Goal: Task Accomplishment & Management: Use online tool/utility

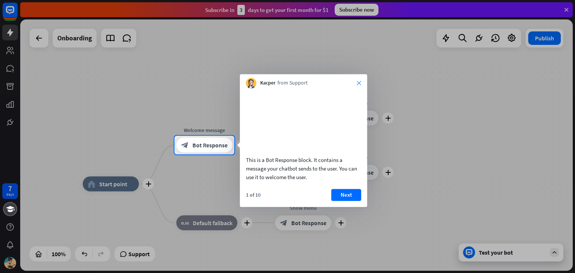
click at [358, 84] on icon "close" at bounding box center [359, 83] width 4 height 4
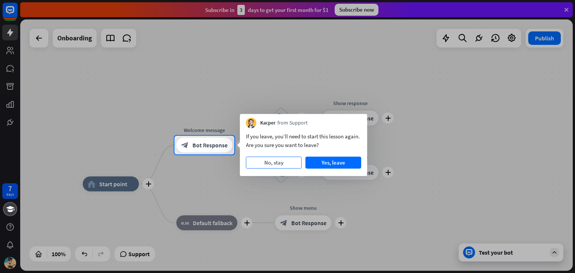
click at [281, 163] on button "No, stay" at bounding box center [274, 163] width 56 height 12
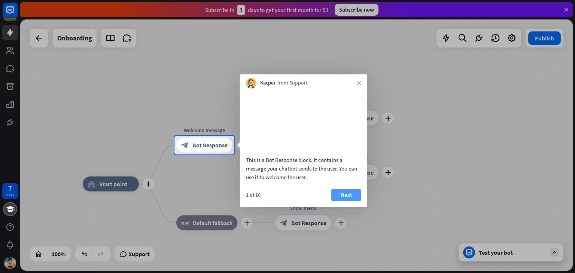
click at [354, 201] on button "Next" at bounding box center [346, 195] width 30 height 12
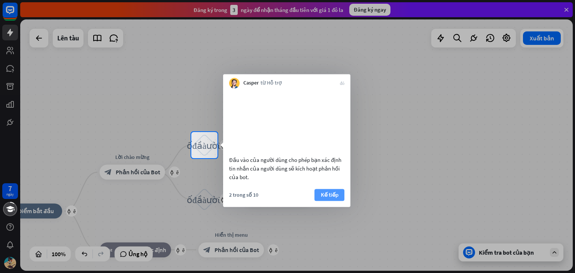
click at [334, 198] on font "Kế tiếp" at bounding box center [330, 194] width 18 height 7
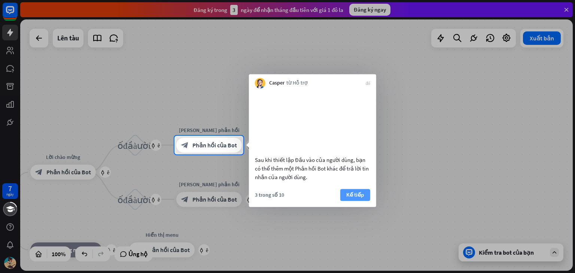
click at [349, 198] on font "Kế tiếp" at bounding box center [355, 194] width 18 height 7
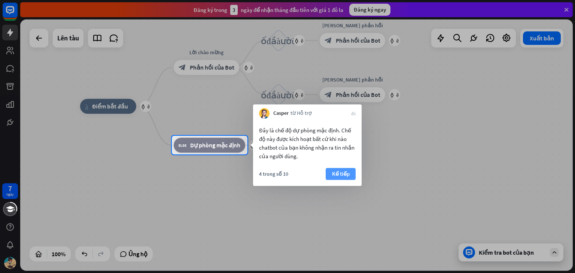
click at [340, 177] on font "Kế tiếp" at bounding box center [341, 173] width 18 height 7
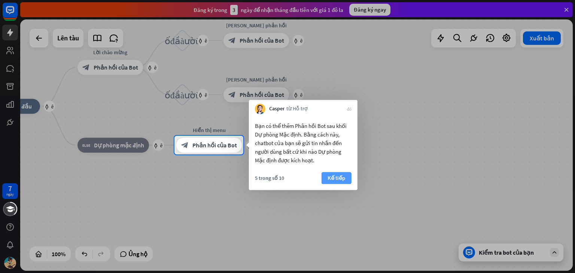
click at [340, 180] on font "Kế tiếp" at bounding box center [336, 177] width 18 height 7
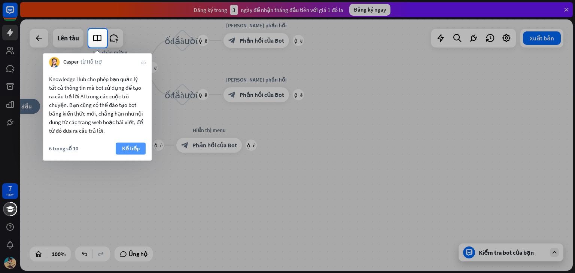
click at [136, 149] on font "Kế tiếp" at bounding box center [131, 148] width 18 height 7
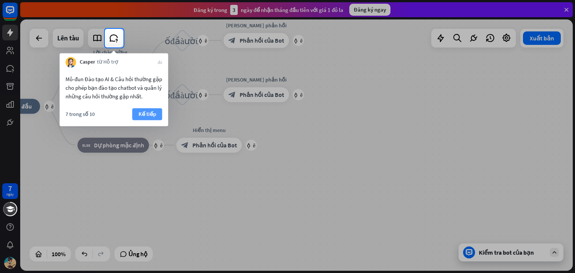
click at [141, 116] on font "Kế tiếp" at bounding box center [147, 113] width 18 height 7
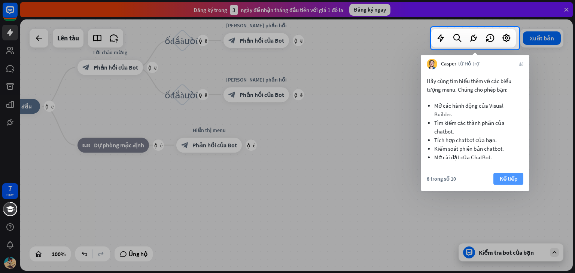
click at [498, 177] on button "Kế tiếp" at bounding box center [508, 179] width 30 height 12
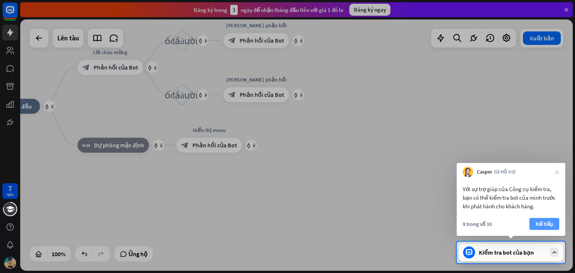
click at [541, 225] on font "Kế tiếp" at bounding box center [544, 223] width 18 height 7
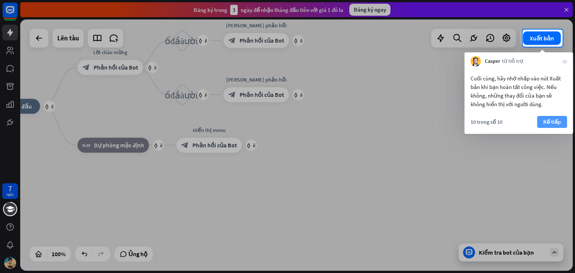
click at [553, 123] on font "Kế tiếp" at bounding box center [552, 121] width 18 height 7
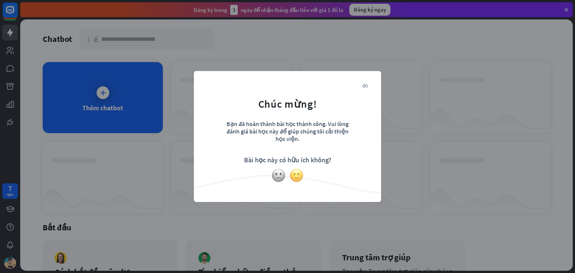
click at [293, 172] on img at bounding box center [296, 175] width 14 height 14
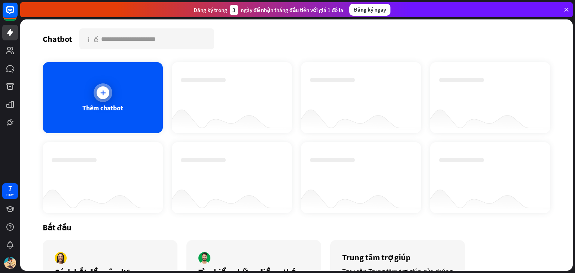
click at [102, 93] on icon at bounding box center [102, 92] width 7 height 7
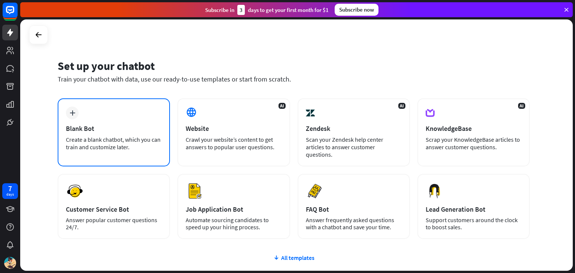
click at [105, 114] on div "plus Blank Bot Create a blank chatbot, which you can train and customize later." at bounding box center [114, 132] width 112 height 68
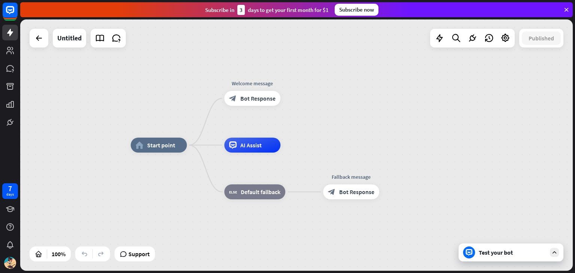
click at [416, 116] on div "home_2 Start point Welcome message block_bot_response Bot Response AI Assist bl…" at bounding box center [296, 144] width 552 height 251
click at [514, 261] on div "home_2 Start point Welcome message block_bot_response Bot Response AI Assist bl…" at bounding box center [407, 270] width 552 height 251
click at [514, 255] on div "Test your bot" at bounding box center [511, 252] width 67 height 7
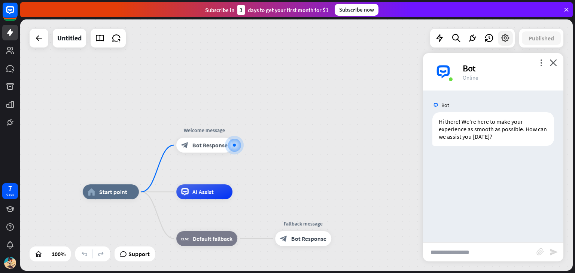
click at [506, 40] on icon at bounding box center [505, 38] width 10 height 10
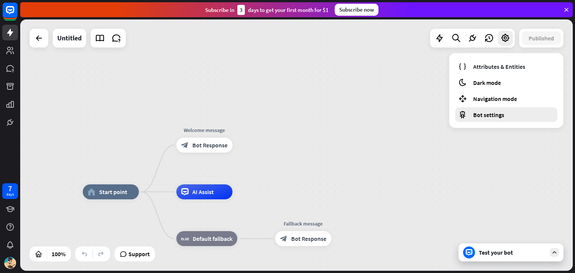
click at [492, 113] on span "Bot settings" at bounding box center [488, 114] width 31 height 7
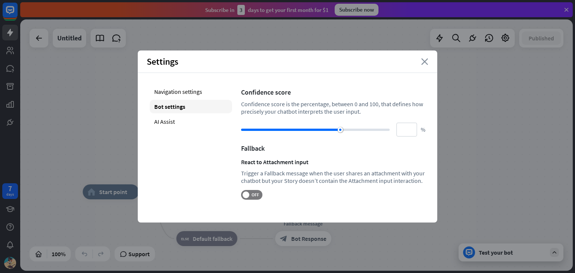
click at [427, 62] on icon "close" at bounding box center [424, 61] width 7 height 7
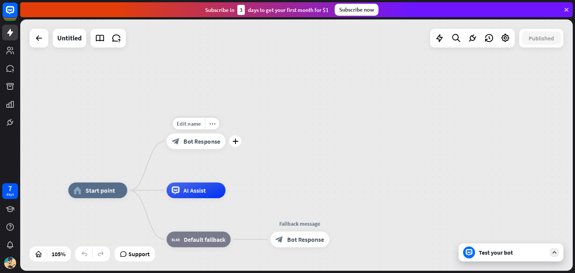
click at [220, 142] on span "Bot Response" at bounding box center [201, 141] width 37 height 8
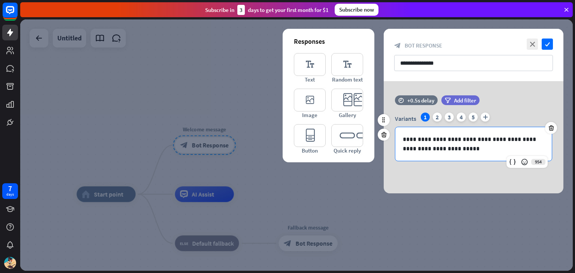
click at [453, 150] on p "**********" at bounding box center [473, 144] width 141 height 19
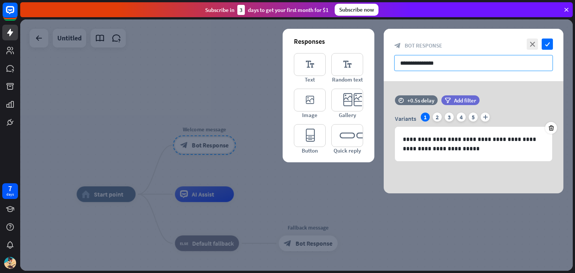
click at [455, 67] on input "**********" at bounding box center [473, 63] width 159 height 16
drag, startPoint x: 446, startPoint y: 64, endPoint x: 382, endPoint y: 71, distance: 64.7
click at [382, 71] on div "**********" at bounding box center [296, 144] width 552 height 251
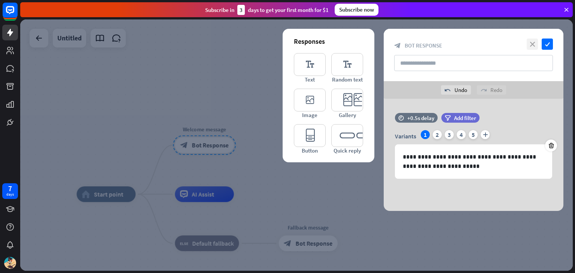
click at [531, 47] on icon "close" at bounding box center [531, 44] width 11 height 11
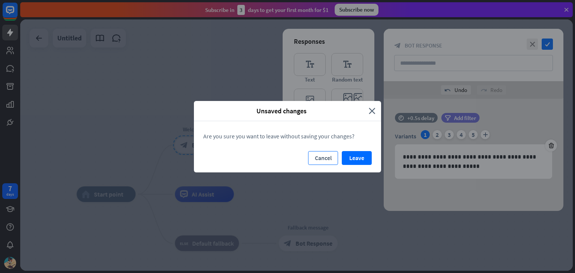
click at [327, 156] on button "Cancel" at bounding box center [323, 158] width 30 height 14
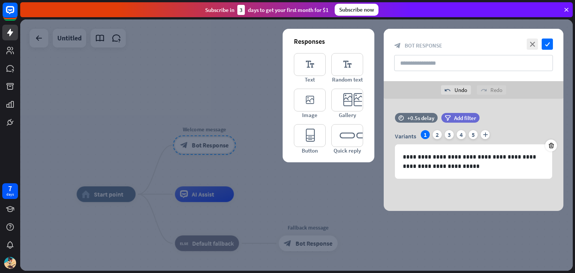
click at [248, 77] on div at bounding box center [296, 144] width 552 height 251
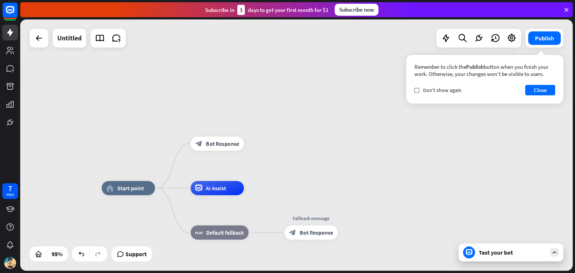
click at [498, 254] on div "Test your bot" at bounding box center [511, 252] width 67 height 7
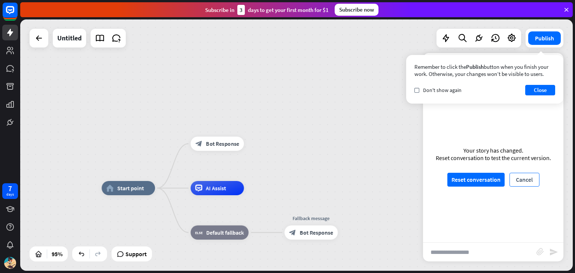
click at [519, 178] on button "Cancel" at bounding box center [524, 180] width 30 height 14
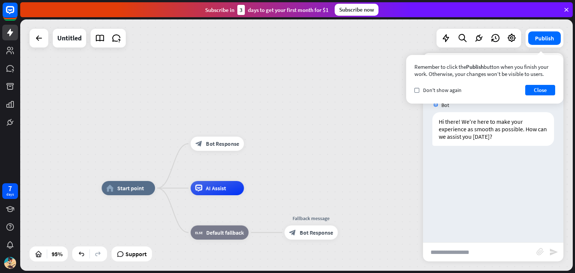
click at [388, 187] on div "home_2 Start point block_bot_response Bot Response AI Assist block_fallback Def…" at bounding box center [296, 144] width 552 height 251
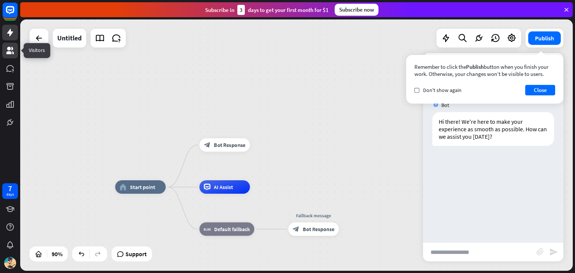
click at [14, 56] on link at bounding box center [10, 51] width 16 height 16
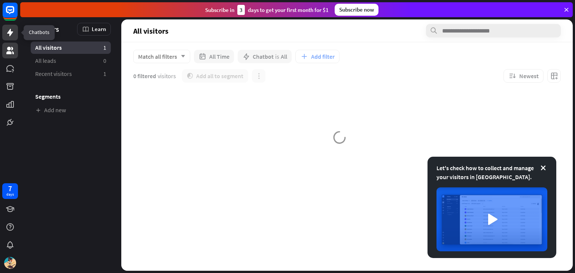
click at [12, 35] on icon at bounding box center [10, 32] width 9 height 9
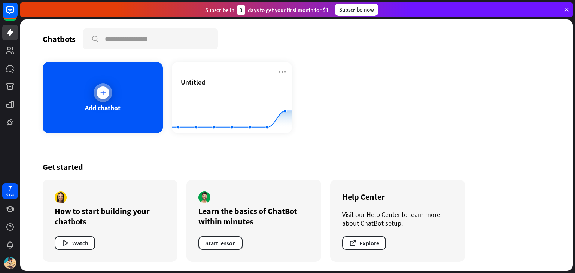
click at [132, 105] on div "Add chatbot" at bounding box center [103, 97] width 120 height 71
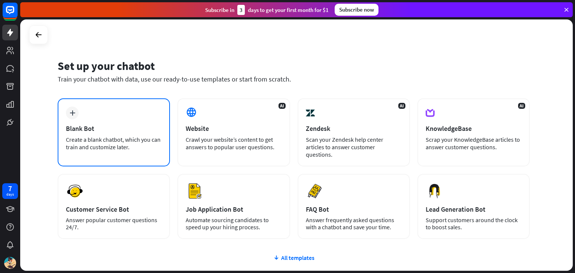
click at [79, 119] on div "plus Blank Bot Create a blank chatbot, which you can train and customize later." at bounding box center [114, 132] width 112 height 68
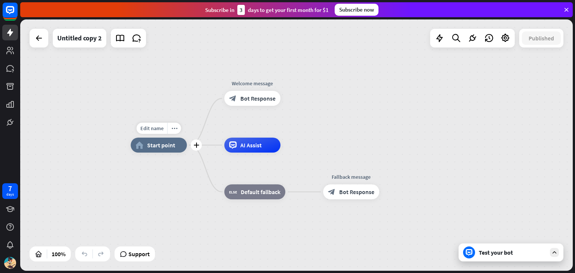
click at [168, 149] on span "Start point" at bounding box center [161, 144] width 28 height 7
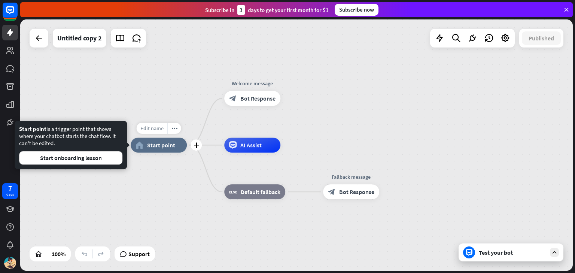
click at [156, 129] on span "Edit name" at bounding box center [151, 128] width 23 height 7
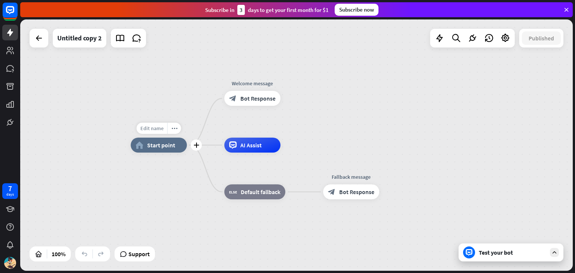
click at [162, 127] on span "Edit name" at bounding box center [151, 128] width 23 height 7
type input "**********"
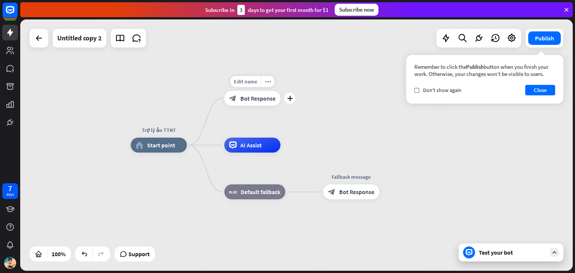
click at [251, 103] on div "block_bot_response Bot Response" at bounding box center [252, 98] width 56 height 15
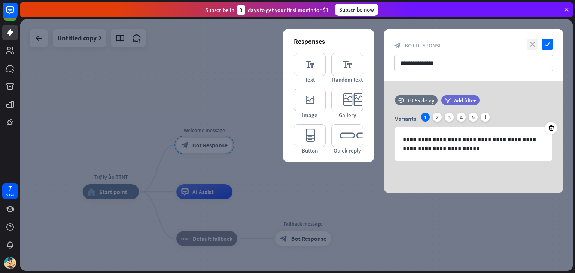
click at [528, 42] on icon "close" at bounding box center [531, 44] width 11 height 11
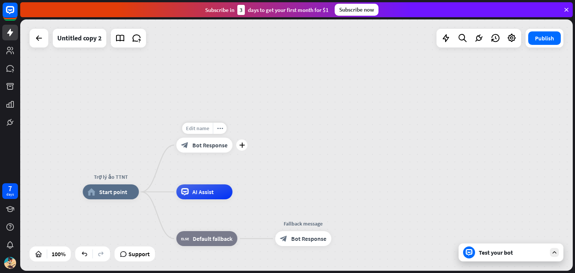
click at [207, 128] on span "Edit name" at bounding box center [197, 128] width 23 height 7
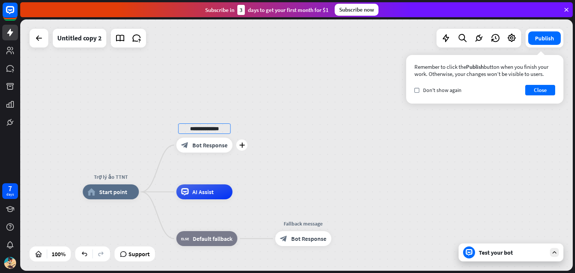
drag, startPoint x: 228, startPoint y: 132, endPoint x: 175, endPoint y: 137, distance: 53.0
click at [176, 138] on div "**********" at bounding box center [204, 145] width 56 height 15
type input "**********"
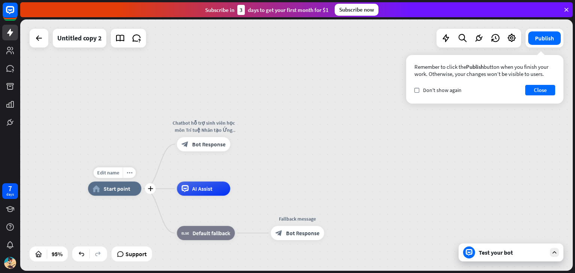
click at [111, 192] on div "home_2 Start point" at bounding box center [114, 188] width 53 height 14
click at [314, 161] on div "Trợ lý ảo TTNT home_2 Start point Chatbot hỗ trợ sinh viên học môn Trí tuệ Nhân…" at bounding box center [296, 144] width 552 height 251
click at [130, 172] on icon "more_horiz" at bounding box center [129, 172] width 6 height 5
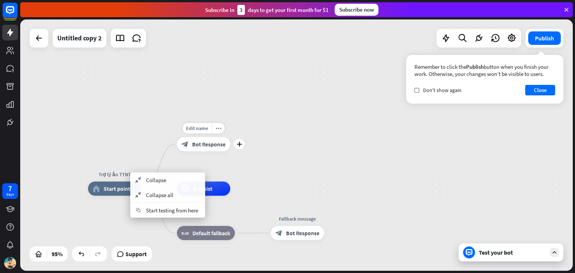
click at [214, 146] on span "Bot Response" at bounding box center [208, 144] width 33 height 7
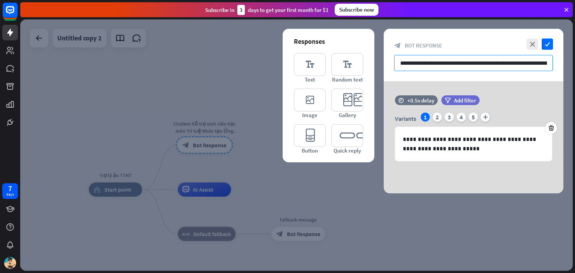
drag, startPoint x: 538, startPoint y: 63, endPoint x: 506, endPoint y: 69, distance: 32.4
click at [386, 70] on div "**********" at bounding box center [473, 55] width 180 height 52
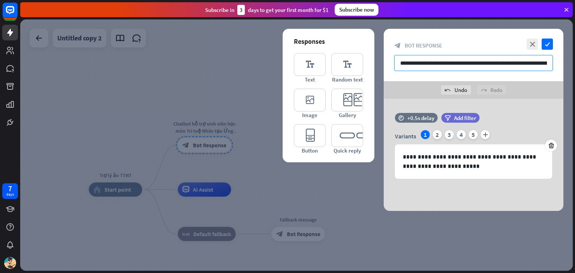
drag, startPoint x: 550, startPoint y: 65, endPoint x: 372, endPoint y: 70, distance: 178.1
click at [383, 70] on div "**********" at bounding box center [473, 120] width 180 height 182
paste input "**********"
type input "**********"
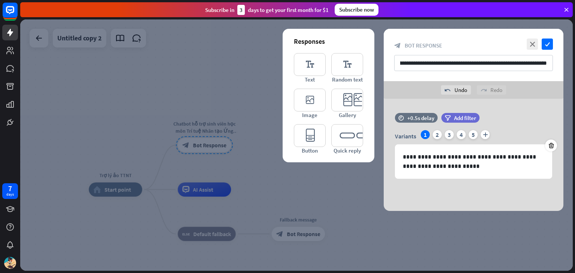
click at [213, 104] on div at bounding box center [296, 144] width 552 height 251
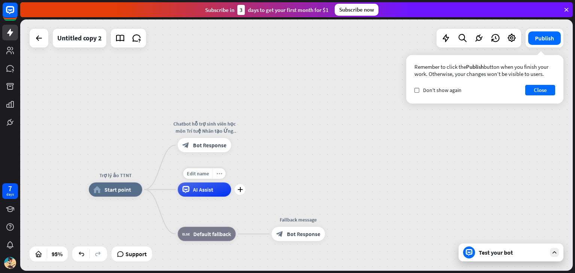
click at [217, 175] on icon "more_horiz" at bounding box center [219, 173] width 6 height 5
click at [217, 190] on div "chat Start testing from here" at bounding box center [254, 182] width 75 height 15
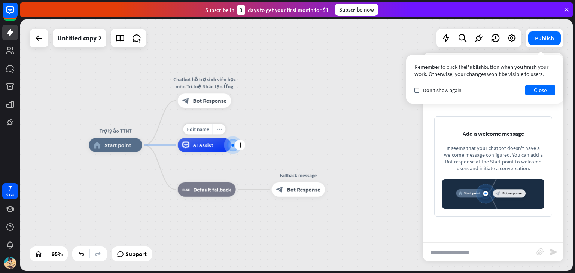
click at [218, 129] on icon "more_horiz" at bounding box center [219, 128] width 6 height 5
click at [207, 138] on div "plus AI Assist" at bounding box center [204, 145] width 53 height 14
click at [199, 132] on span "Edit name" at bounding box center [198, 129] width 22 height 6
click at [534, 88] on button "Close" at bounding box center [540, 90] width 30 height 10
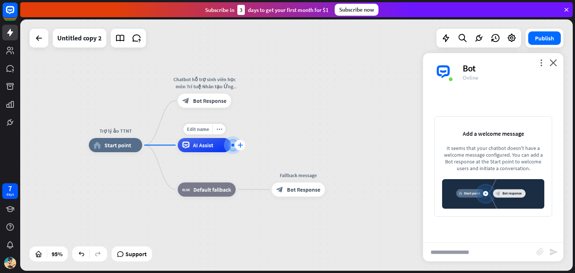
click at [240, 144] on icon "plus" at bounding box center [239, 145] width 5 height 5
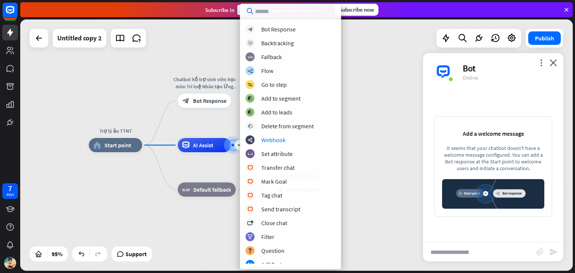
click at [368, 146] on div "Trợ lý ảo TTNT home_2 Start point Chatbot hỗ trợ sinh viên học môn Trí tuệ Nhân…" at bounding box center [351, 264] width 524 height 239
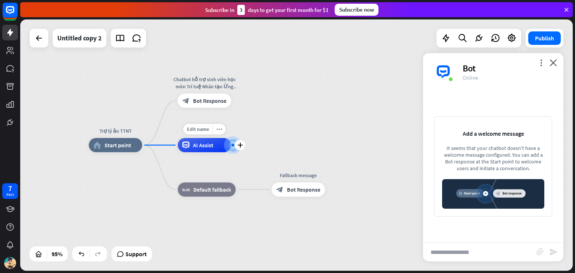
click at [207, 146] on span "AI Assist" at bounding box center [203, 145] width 20 height 7
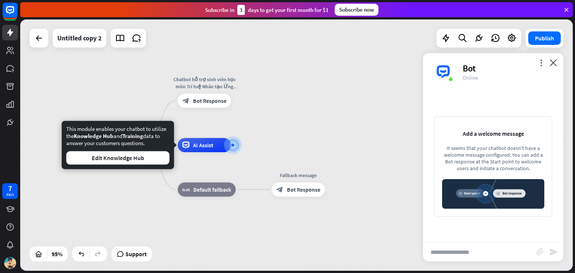
click at [305, 137] on div "Trợ lý ảo TTNT home_2 Start point Chatbot hỗ trợ sinh viên học môn Trí tuệ Nhân…" at bounding box center [296, 144] width 552 height 251
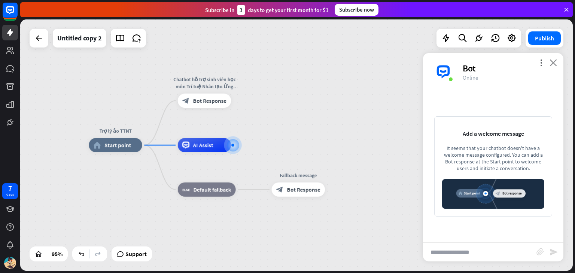
click at [554, 64] on icon "close" at bounding box center [552, 62] width 7 height 7
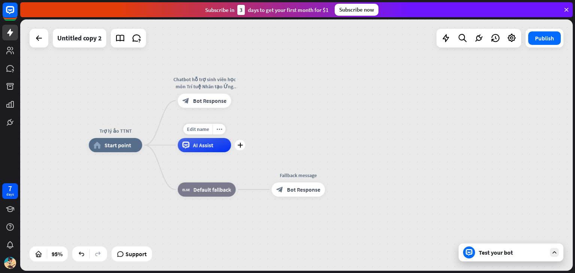
click at [222, 148] on div "AI Assist" at bounding box center [204, 145] width 53 height 14
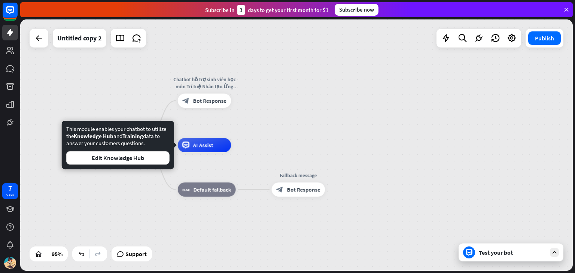
click at [143, 165] on div "This module enables your chatbot to utilize the Knowledge Hub and Training data…" at bounding box center [118, 145] width 112 height 48
click at [148, 155] on button "Edit Knowledge Hub" at bounding box center [117, 157] width 103 height 13
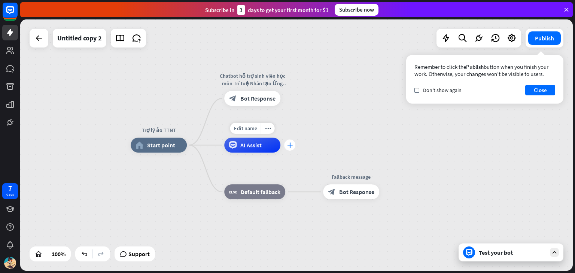
click at [293, 146] on div "plus" at bounding box center [289, 145] width 11 height 11
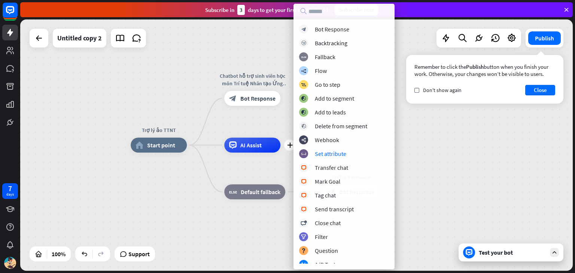
click at [477, 165] on div "Trợ lý ảo TTNT home_2 Start point Chatbot hỗ trợ sinh viên học môn Trí tuệ Nhân…" at bounding box center [407, 270] width 552 height 251
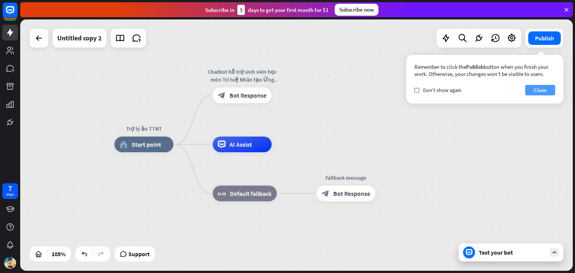
click at [545, 91] on button "Close" at bounding box center [540, 90] width 30 height 10
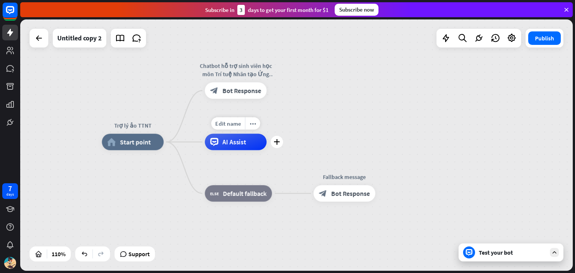
click at [251, 142] on div "AI Assist" at bounding box center [236, 142] width 62 height 16
click at [275, 143] on icon "plus" at bounding box center [276, 142] width 6 height 6
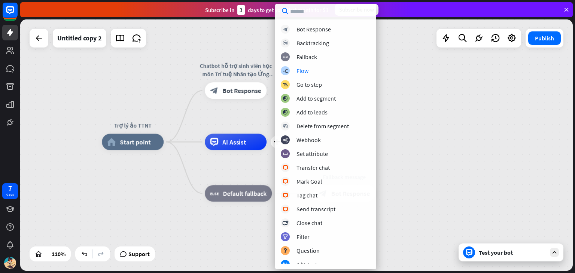
click at [416, 80] on div "Trợ lý ảo TTNT home_2 Start point Chatbot hỗ trợ sinh viên học môn Trí tuệ Nhân…" at bounding box center [296, 144] width 552 height 251
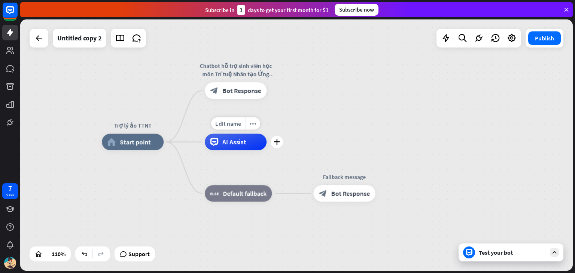
click at [248, 143] on div "AI Assist" at bounding box center [236, 142] width 62 height 16
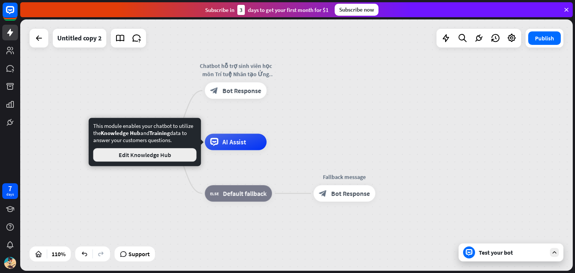
click at [173, 156] on button "Edit Knowledge Hub" at bounding box center [144, 154] width 103 height 13
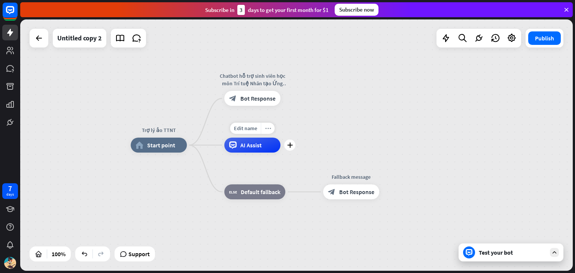
click at [273, 128] on div "more_horiz" at bounding box center [268, 128] width 14 height 11
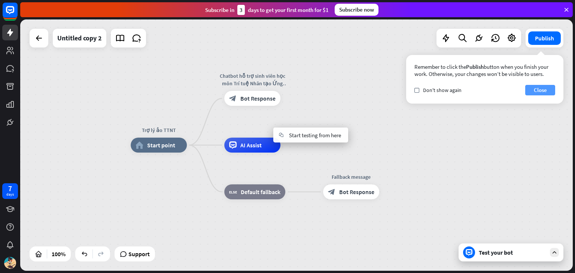
click at [545, 91] on button "Close" at bounding box center [540, 90] width 30 height 10
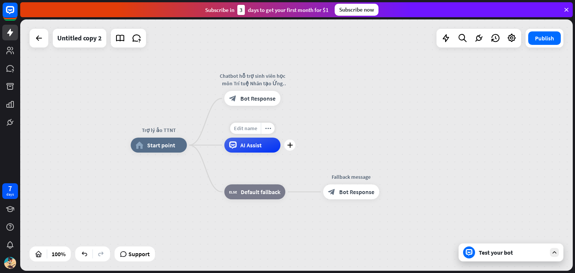
click at [243, 125] on div "Edit name" at bounding box center [245, 128] width 31 height 11
click at [261, 131] on input "text" at bounding box center [252, 128] width 52 height 10
type input "**********"
click at [259, 174] on span "Edit name" at bounding box center [247, 175] width 23 height 7
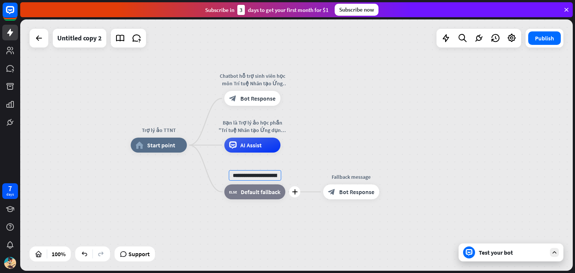
scroll to position [0, 193]
type input "**********"
click at [480, 253] on div "Test your bot" at bounding box center [511, 252] width 67 height 7
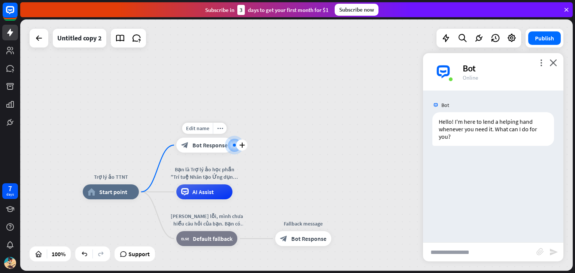
click at [218, 150] on div "block_bot_response Bot Response" at bounding box center [204, 145] width 56 height 15
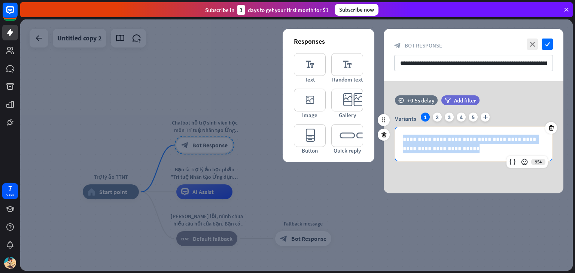
drag, startPoint x: 452, startPoint y: 150, endPoint x: 400, endPoint y: 133, distance: 54.8
click at [400, 133] on div "**********" at bounding box center [473, 144] width 156 height 34
click at [456, 153] on div "**********" at bounding box center [473, 144] width 156 height 34
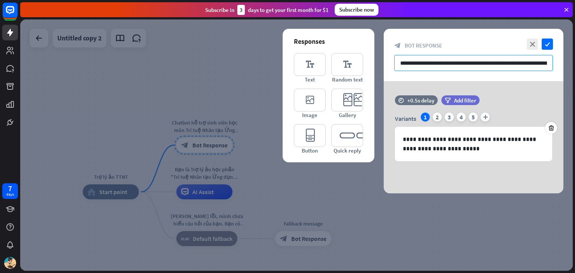
drag, startPoint x: 543, startPoint y: 61, endPoint x: 379, endPoint y: 68, distance: 164.4
click at [379, 68] on div "**********" at bounding box center [296, 144] width 552 height 251
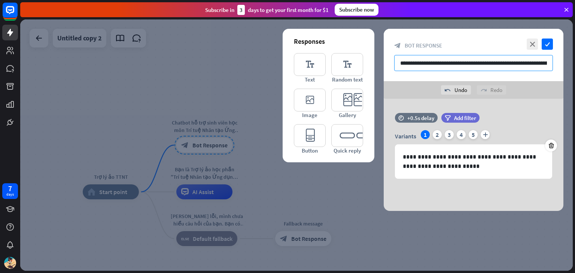
drag, startPoint x: 545, startPoint y: 63, endPoint x: 364, endPoint y: 70, distance: 181.2
click at [383, 70] on div "**********" at bounding box center [473, 120] width 180 height 182
type input "*******"
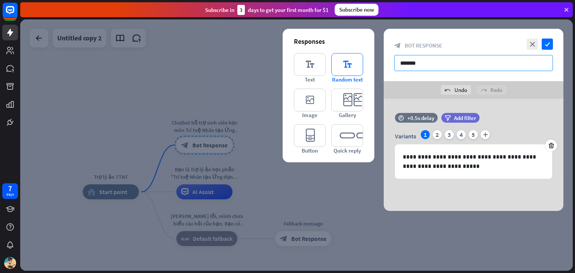
drag, startPoint x: 428, startPoint y: 65, endPoint x: 362, endPoint y: 64, distance: 65.9
click at [383, 64] on div "**********" at bounding box center [473, 120] width 180 height 182
paste input "**********"
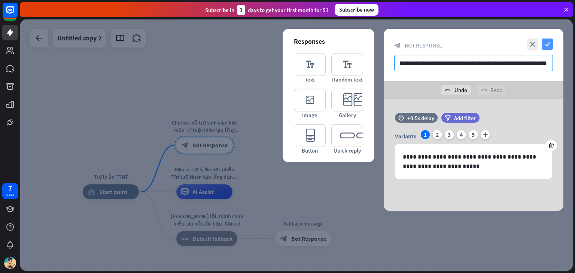
type input "**********"
click at [549, 45] on icon "check" at bounding box center [546, 44] width 11 height 11
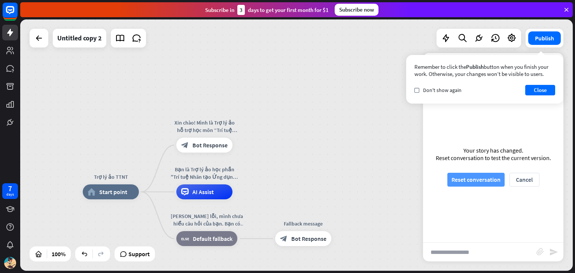
click at [486, 178] on button "Reset conversation" at bounding box center [475, 180] width 57 height 14
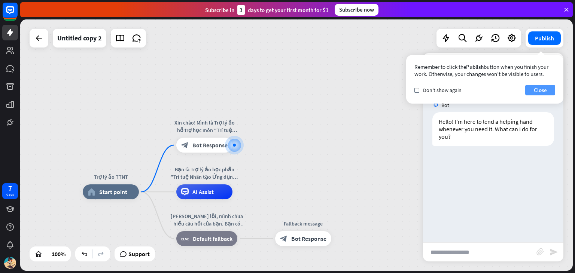
click at [542, 89] on button "Close" at bounding box center [540, 90] width 30 height 10
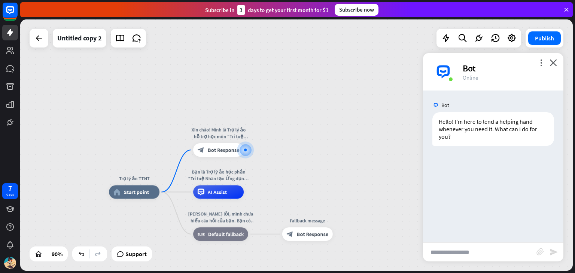
click at [452, 249] on input "text" at bounding box center [479, 252] width 113 height 19
type input "**********"
click at [551, 252] on icon "send" at bounding box center [553, 252] width 9 height 9
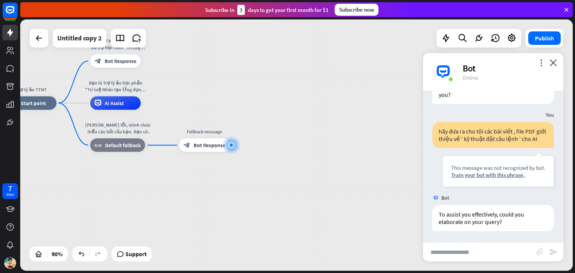
scroll to position [49, 0]
click at [539, 60] on icon "more_vert" at bounding box center [540, 62] width 7 height 7
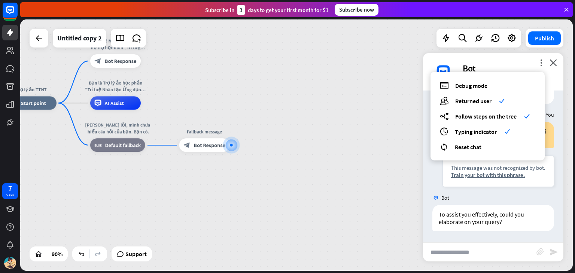
click at [517, 66] on div "Bot" at bounding box center [508, 68] width 92 height 12
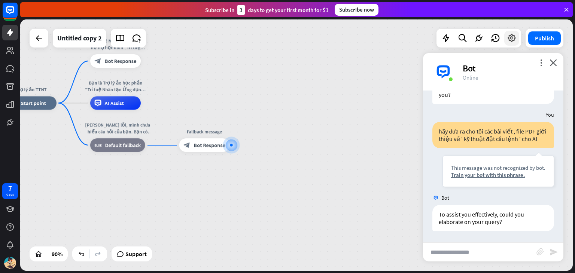
click at [513, 41] on icon at bounding box center [512, 38] width 10 height 10
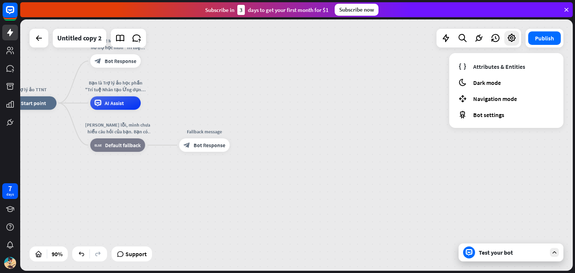
click at [500, 149] on div "Trợ lý ảo TTNT home_2 Start point Xin chào! Mình là Trợ lý ảo hỗ trợ học môn “T…" at bounding box center [254, 216] width 497 height 226
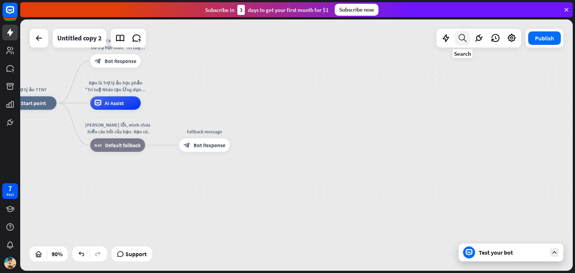
click at [462, 40] on icon at bounding box center [462, 38] width 10 height 10
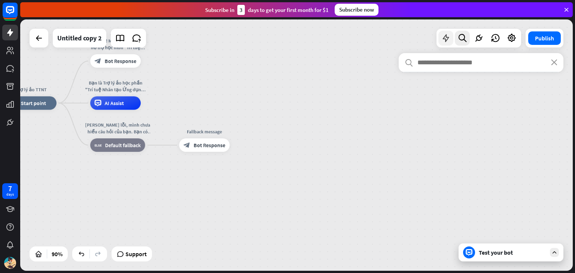
click at [444, 38] on icon at bounding box center [446, 38] width 10 height 10
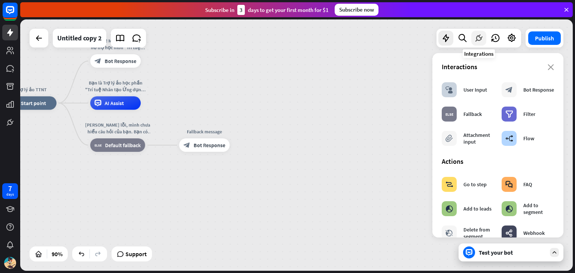
click at [479, 40] on icon at bounding box center [479, 38] width 10 height 10
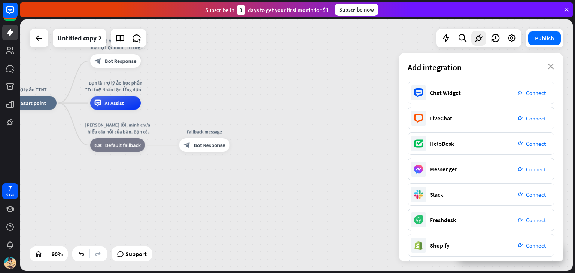
click at [494, 39] on icon at bounding box center [495, 38] width 10 height 10
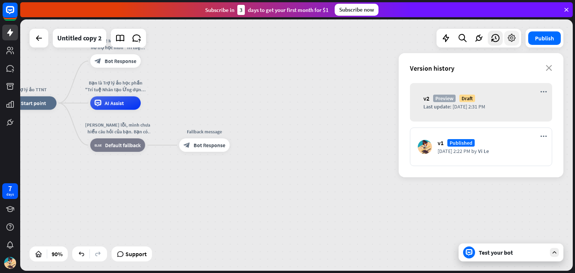
click at [509, 41] on icon at bounding box center [512, 38] width 10 height 10
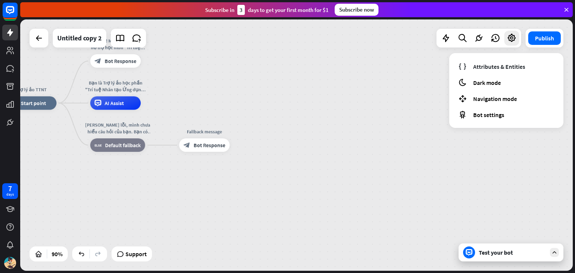
click at [553, 251] on icon at bounding box center [554, 252] width 7 height 7
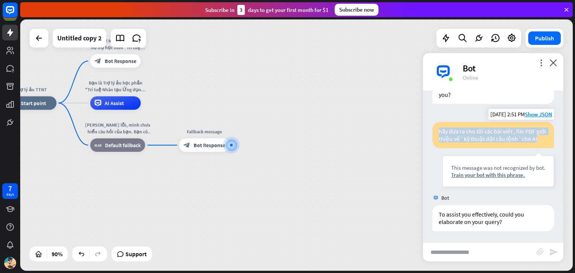
drag, startPoint x: 438, startPoint y: 121, endPoint x: 460, endPoint y: 141, distance: 29.6
click at [460, 141] on div "hãy đưa ra cho tôi các bài viết , file PDF giới thiệu về ' kỹ thuật đặt câu lện…" at bounding box center [493, 135] width 122 height 26
copy div "hãy đưa ra cho tôi các bài viết , file PDF giới thiệu về ' kỹ thuật đặt câu lện…"
click at [324, 153] on div "Trợ lý ảo TTNT home_2 Start point Xin chào! Mình là Trợ lý ảo hỗ trợ học môn “T…" at bounding box center [254, 216] width 497 height 226
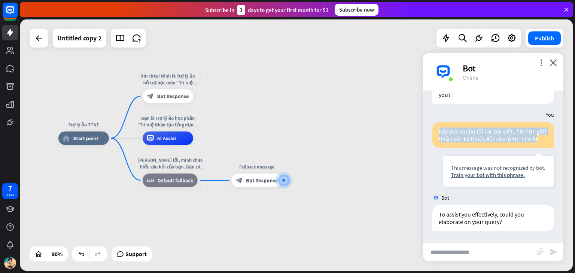
drag, startPoint x: 236, startPoint y: 187, endPoint x: 289, endPoint y: 222, distance: 63.3
click at [289, 222] on div "Trợ lý ảo TTNT home_2 Start point Xin chào! Mình là Trợ lý ảo hỗ trợ học môn “T…" at bounding box center [306, 251] width 497 height 226
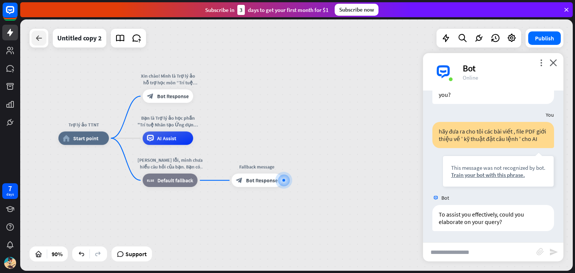
click at [38, 40] on icon at bounding box center [38, 38] width 9 height 9
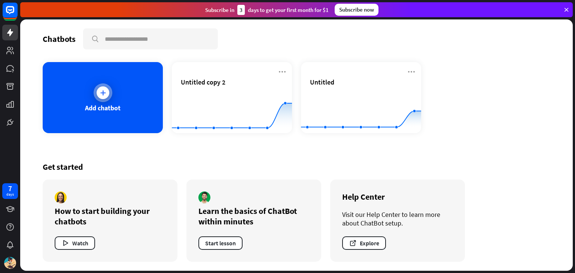
click at [89, 89] on div "Add chatbot" at bounding box center [103, 97] width 120 height 71
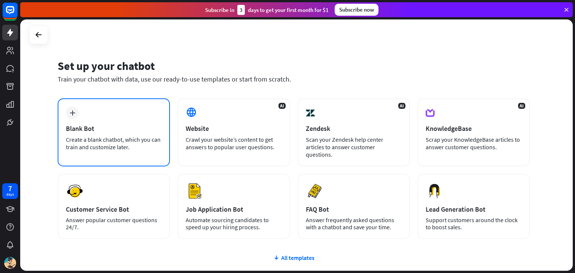
click at [109, 110] on div "plus Blank Bot Create a blank chatbot, which you can train and customize later." at bounding box center [114, 132] width 112 height 68
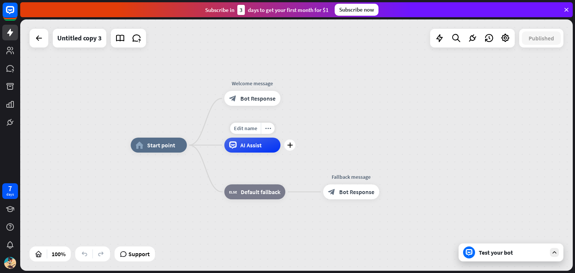
click at [238, 151] on div "AI Assist" at bounding box center [252, 145] width 56 height 15
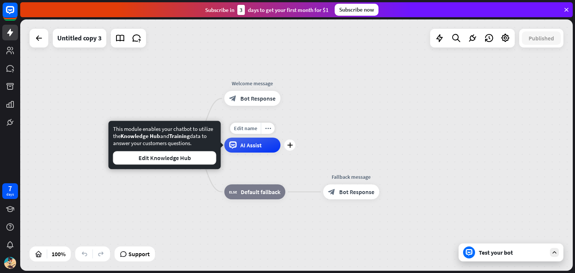
click at [245, 144] on span "AI Assist" at bounding box center [250, 144] width 21 height 7
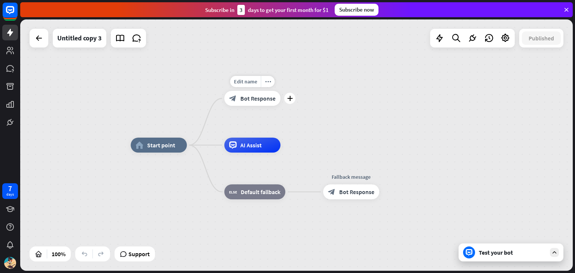
click at [252, 104] on div "block_bot_response Bot Response" at bounding box center [252, 98] width 56 height 15
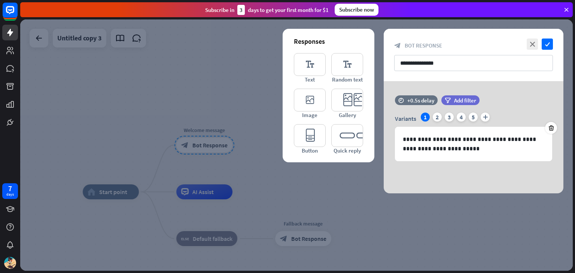
click at [248, 105] on div at bounding box center [296, 144] width 552 height 251
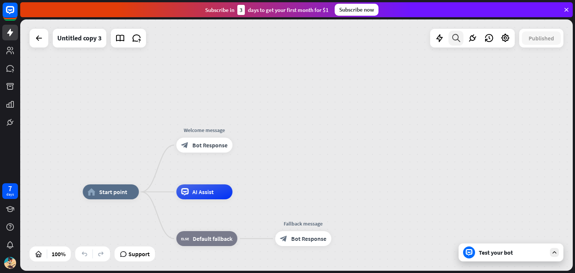
click at [455, 39] on icon at bounding box center [456, 38] width 10 height 10
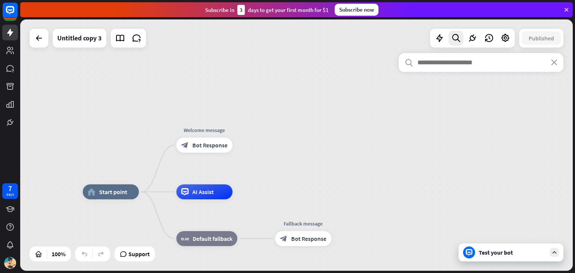
click at [444, 65] on input "text" at bounding box center [480, 62] width 165 height 19
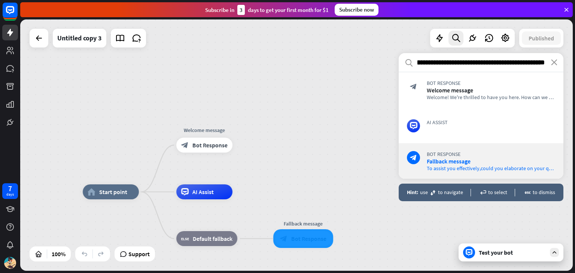
type input "**********"
click at [315, 168] on div "home_2 Start point Welcome message block_bot_response Bot Response AI Assist bl…" at bounding box center [296, 144] width 552 height 251
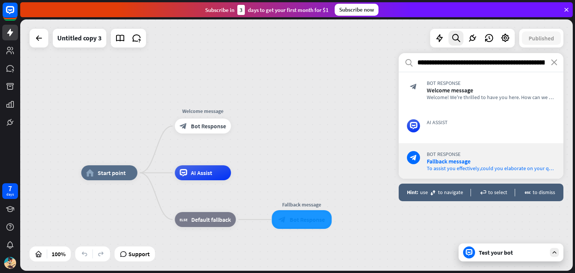
drag, startPoint x: 353, startPoint y: 181, endPoint x: 330, endPoint y: 175, distance: 23.4
click at [352, 165] on div "home_2 Start point Welcome message block_bot_response Bot Response AI Assist bl…" at bounding box center [296, 144] width 552 height 251
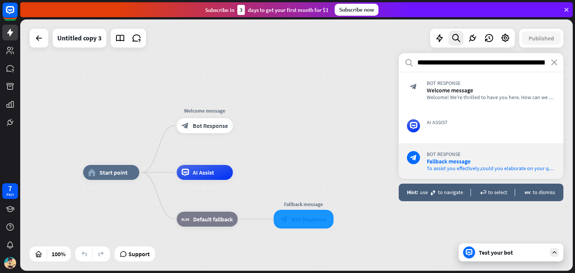
drag, startPoint x: 298, startPoint y: 156, endPoint x: 302, endPoint y: 168, distance: 12.4
click at [302, 166] on div "home_2 Start point Welcome message block_bot_response Bot Response AI Assist bl…" at bounding box center [296, 144] width 552 height 251
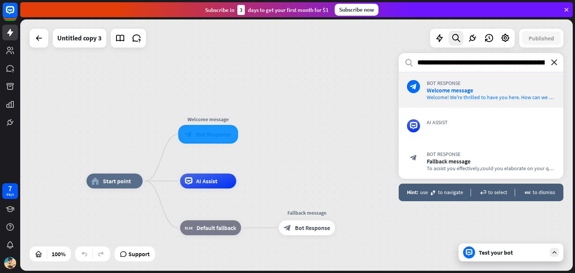
click at [553, 65] on icon "close" at bounding box center [554, 62] width 6 height 6
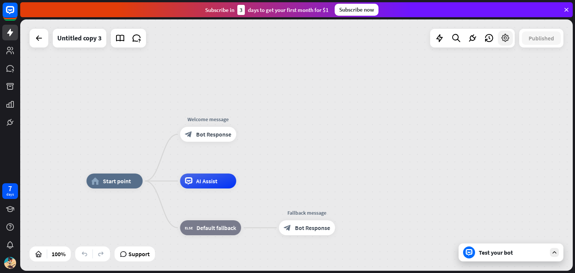
click at [501, 43] on icon at bounding box center [505, 38] width 10 height 10
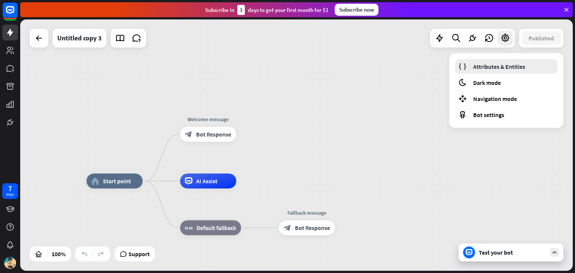
click at [490, 69] on span "Attributes & Entities" at bounding box center [499, 66] width 52 height 7
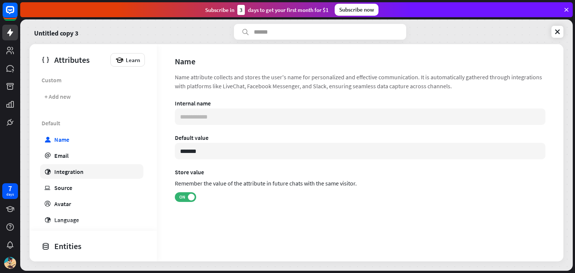
click at [84, 171] on link "globe Integration" at bounding box center [91, 171] width 103 height 15
type input "**********"
type input "***"
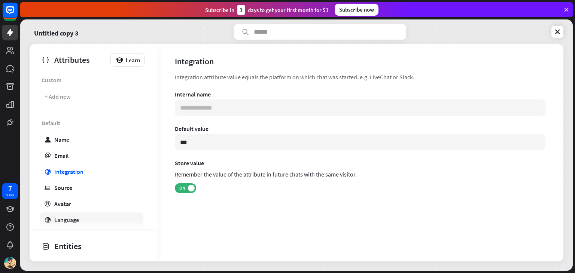
click at [105, 225] on link "globe Language" at bounding box center [91, 219] width 103 height 15
type input "**********"
drag, startPoint x: 114, startPoint y: 216, endPoint x: 64, endPoint y: 34, distance: 188.1
click at [64, 34] on link "Untitled copy 3" at bounding box center [56, 32] width 45 height 16
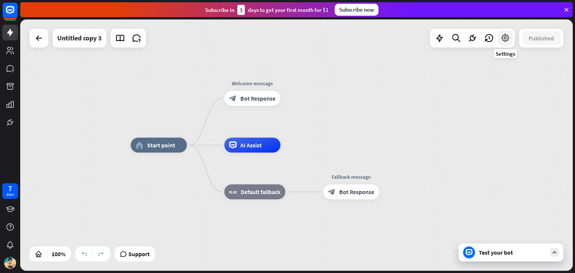
click at [505, 43] on div at bounding box center [505, 38] width 15 height 15
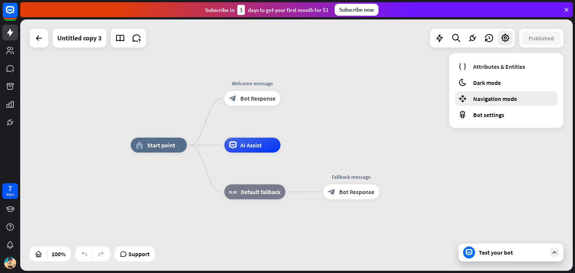
click at [486, 101] on span "Navigation mode" at bounding box center [495, 98] width 44 height 7
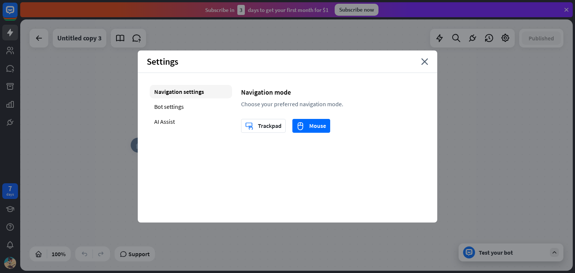
click at [464, 124] on div "home_2 Start point Welcome message block_bot_response Bot Response AI Assist bl…" at bounding box center [296, 144] width 552 height 251
click at [420, 60] on div "Settings close" at bounding box center [287, 62] width 299 height 22
click at [422, 62] on icon "close" at bounding box center [424, 61] width 7 height 7
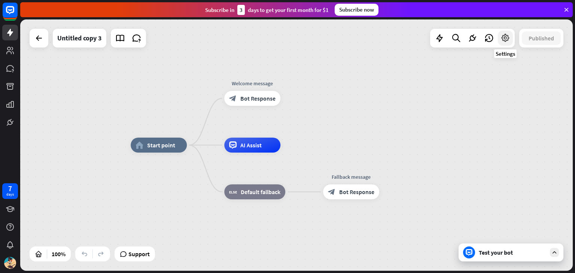
click at [504, 39] on icon at bounding box center [505, 38] width 10 height 10
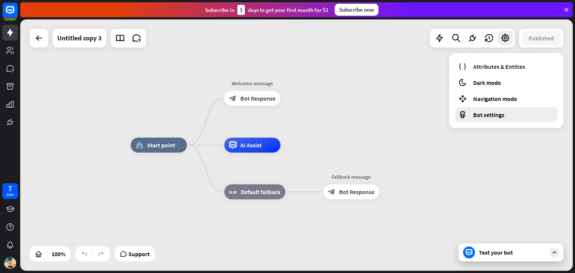
click at [501, 116] on span "Bot settings" at bounding box center [488, 114] width 31 height 7
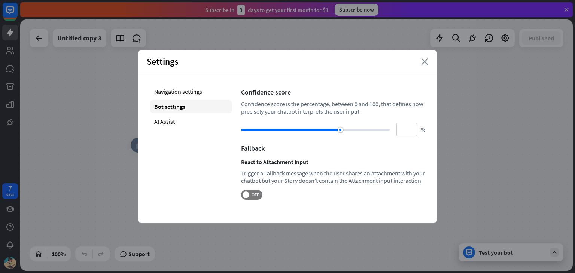
click at [422, 62] on icon "close" at bounding box center [424, 61] width 7 height 7
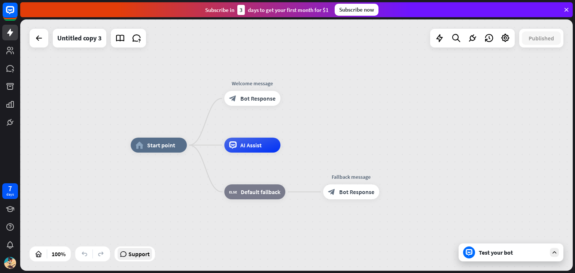
click at [148, 255] on span "Support" at bounding box center [138, 254] width 21 height 12
click at [403, 80] on div "home_2 Start point Welcome message block_bot_response Bot Response AI Assist bl…" at bounding box center [296, 144] width 552 height 251
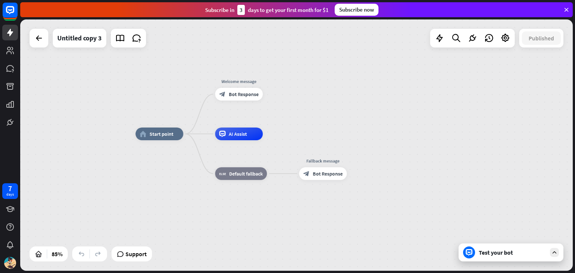
click at [368, 101] on div "home_2 Start point Welcome message block_bot_response Bot Response AI Assist bl…" at bounding box center [296, 144] width 552 height 251
